Goal: Task Accomplishment & Management: Manage account settings

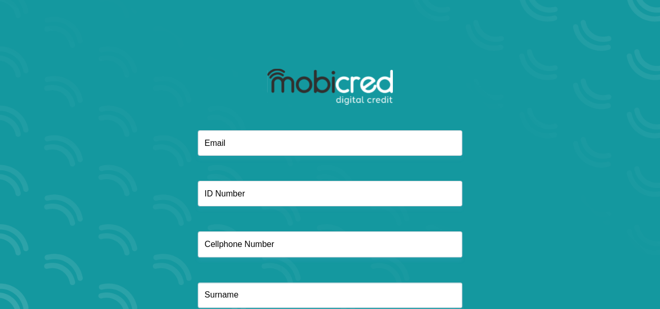
drag, startPoint x: 0, startPoint y: 0, endPoint x: 280, endPoint y: 147, distance: 315.6
click at [280, 147] on input "email" at bounding box center [330, 143] width 264 height 26
type input "rianamartin01@gmail.com"
type input "0717699258"
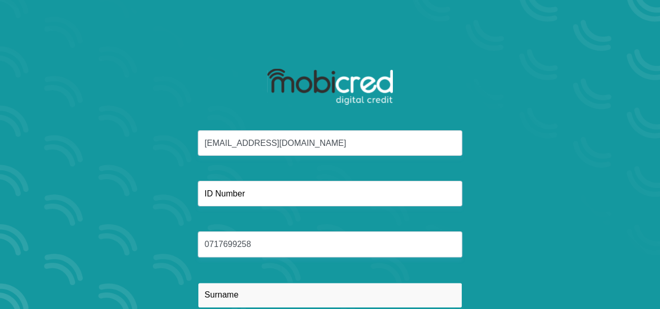
type input "Benjamin"
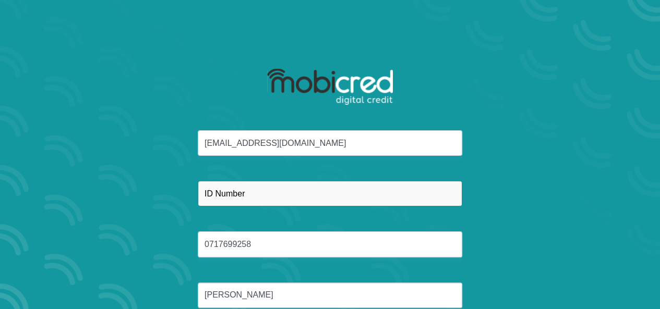
click at [272, 200] on input "text" at bounding box center [330, 194] width 264 height 26
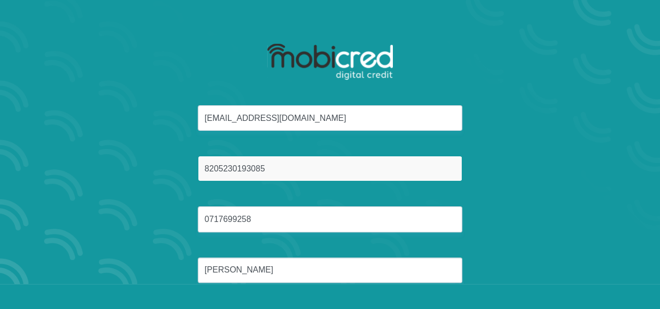
scroll to position [71, 0]
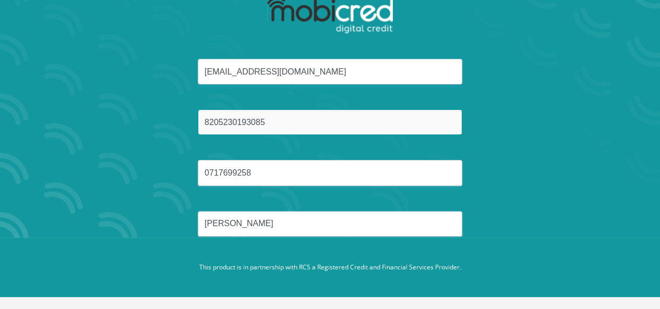
type input "8205230193085"
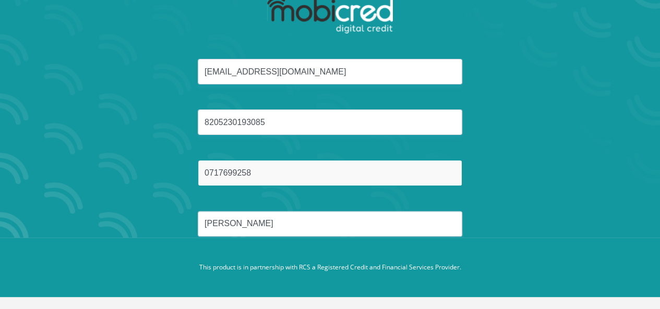
click at [369, 176] on input "0717699258" at bounding box center [330, 173] width 264 height 26
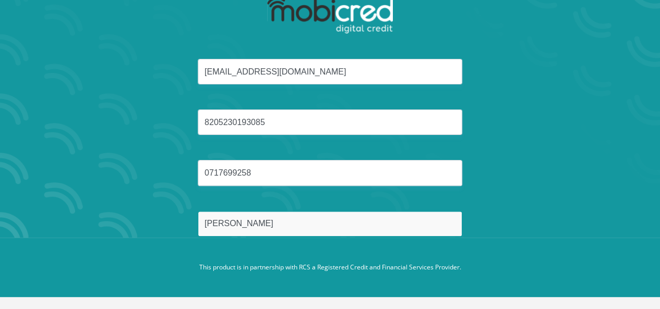
click at [368, 217] on input "Benjamin" at bounding box center [330, 224] width 264 height 26
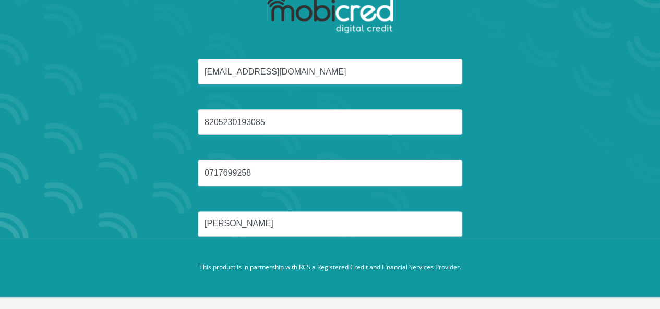
click at [632, 179] on section "rianamartin01@gmail.com 8205230193085 0717699258 Benjamin Reset Password" at bounding box center [330, 83] width 660 height 309
click at [548, 252] on footer "This product is in partnership with RCS a Registered Credit and Financial Servi…" at bounding box center [330, 267] width 660 height 59
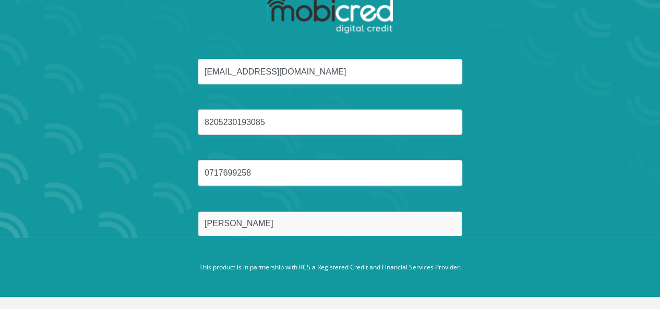
click at [274, 229] on input "Benjamin" at bounding box center [330, 224] width 264 height 26
type input "B"
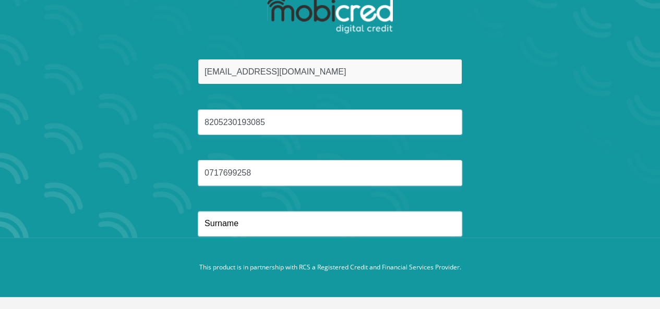
click at [350, 71] on input "rianamartin01@gmail.com" at bounding box center [330, 72] width 264 height 26
type input "r"
type input "rianamartin01@gmail.com"
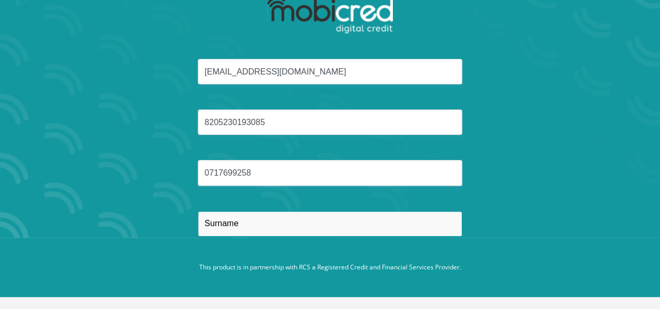
click at [275, 221] on input "text" at bounding box center [330, 224] width 264 height 26
type input "Benjamin"
click at [237, 262] on button "Reset Password" at bounding box center [329, 273] width 185 height 23
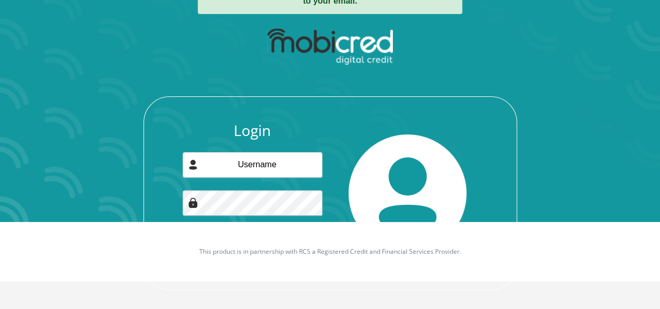
scroll to position [92, 0]
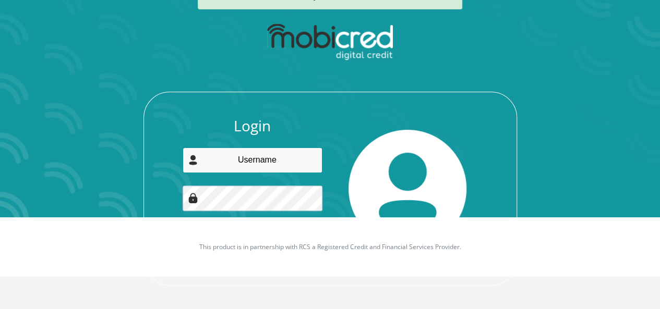
click at [267, 162] on input "email" at bounding box center [253, 161] width 140 height 26
type input "[EMAIL_ADDRESS][DOMAIN_NAME]"
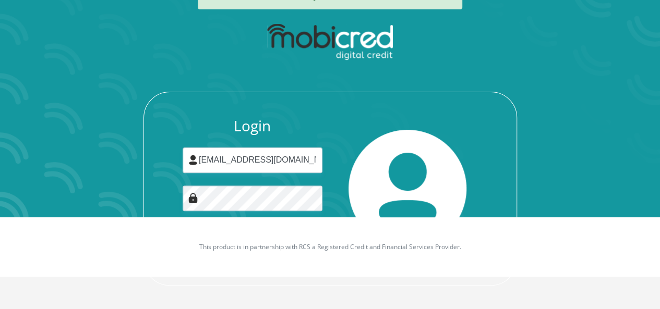
click at [614, 147] on div "× Please login with temporary password that has been sent to your email. Login …" at bounding box center [330, 128] width 595 height 365
click at [206, 237] on button "Login" at bounding box center [252, 248] width 93 height 23
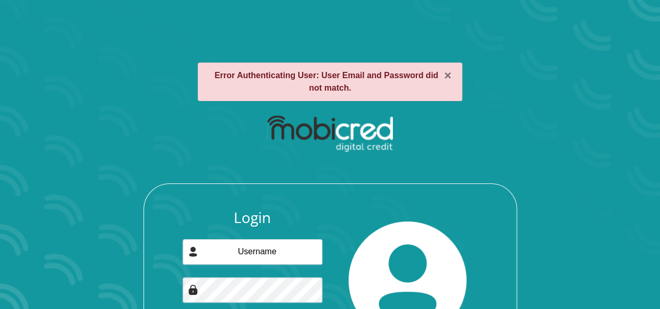
click at [581, 176] on div "Login Forgot password? Login" at bounding box center [330, 244] width 560 height 268
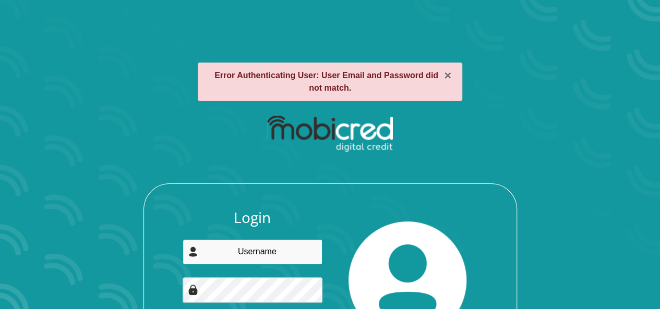
click at [290, 244] on input "email" at bounding box center [253, 252] width 140 height 26
type input "[EMAIL_ADDRESS][DOMAIN_NAME]"
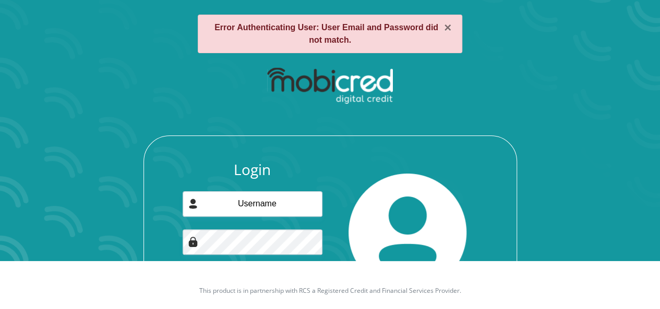
scroll to position [92, 0]
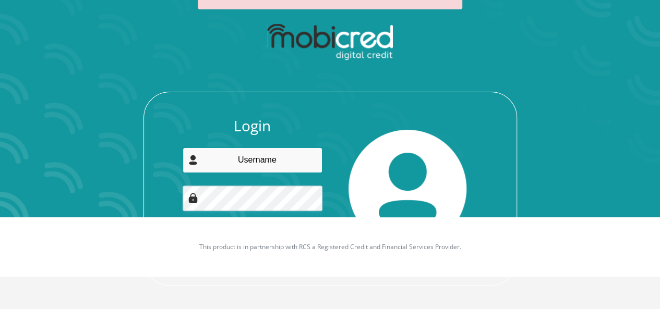
click at [253, 167] on input "email" at bounding box center [253, 161] width 140 height 26
type input "[EMAIL_ADDRESS][DOMAIN_NAME]"
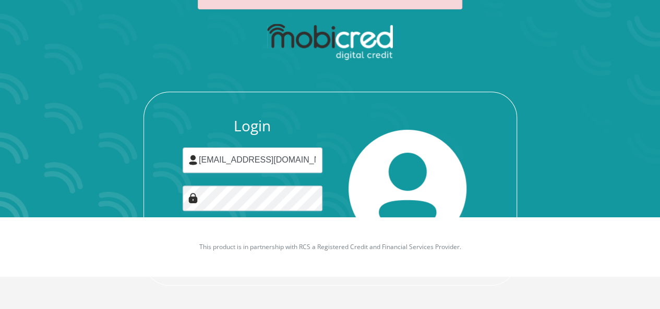
click at [393, 144] on img at bounding box center [407, 189] width 118 height 118
click at [326, 119] on div "Login rianamartin01@gmail.com Forgot password? Login" at bounding box center [252, 188] width 155 height 143
click at [206, 237] on button "Login" at bounding box center [252, 248] width 93 height 23
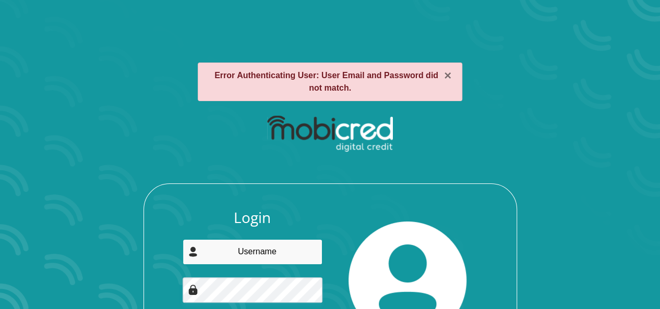
click at [248, 250] on input "email" at bounding box center [253, 252] width 140 height 26
type input "[EMAIL_ADDRESS][DOMAIN_NAME]"
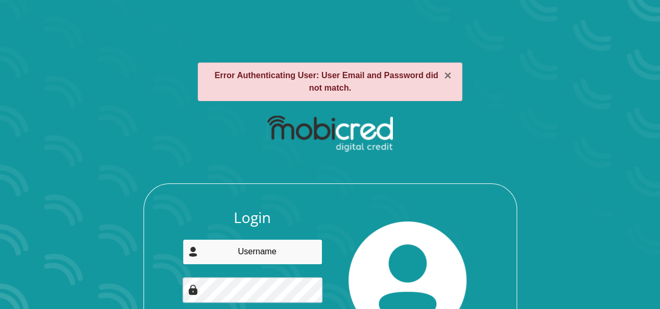
click at [261, 253] on input "email" at bounding box center [253, 252] width 140 height 26
type input "[EMAIL_ADDRESS][DOMAIN_NAME]"
